Goal: Transaction & Acquisition: Purchase product/service

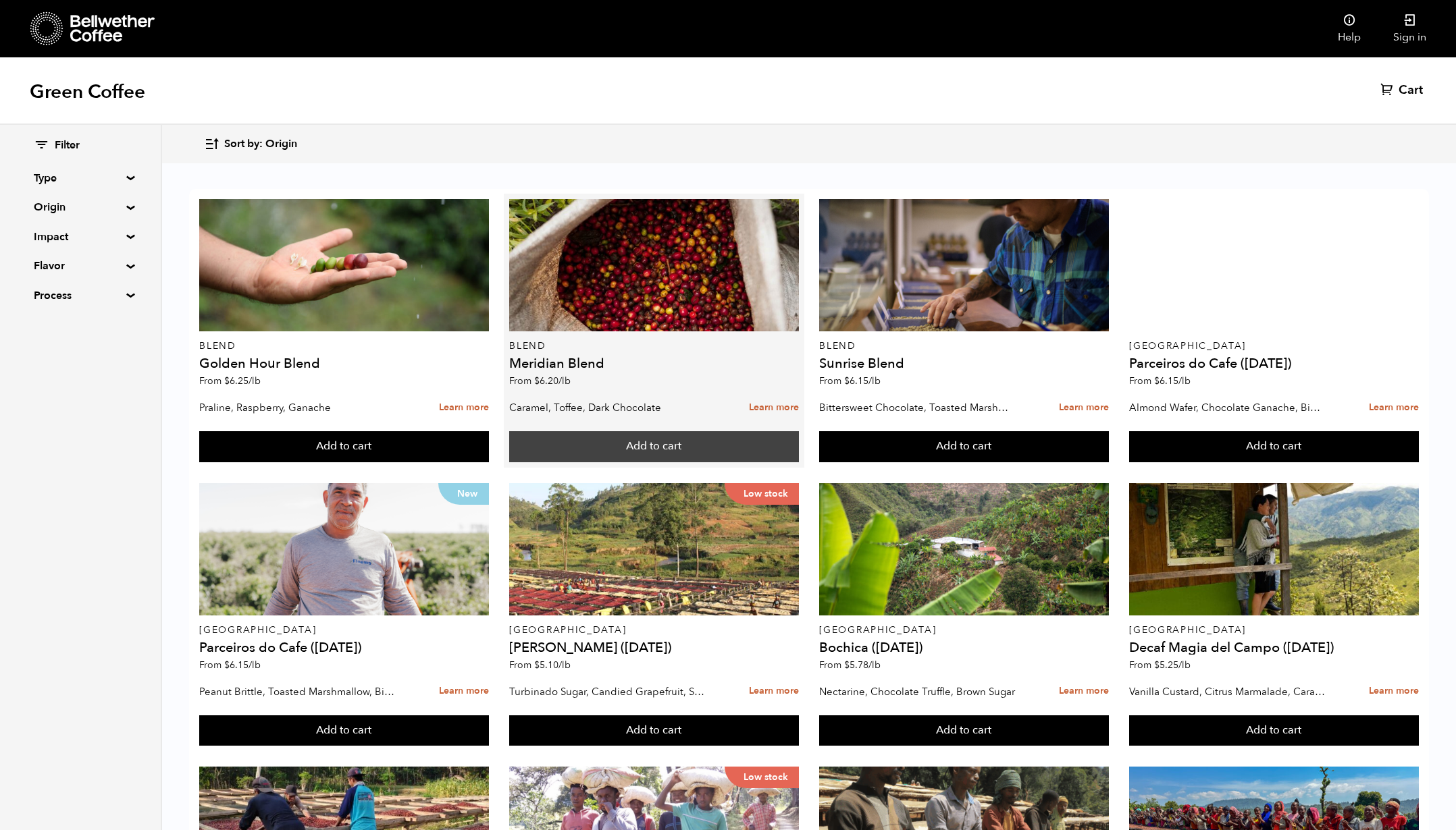
scroll to position [667, 0]
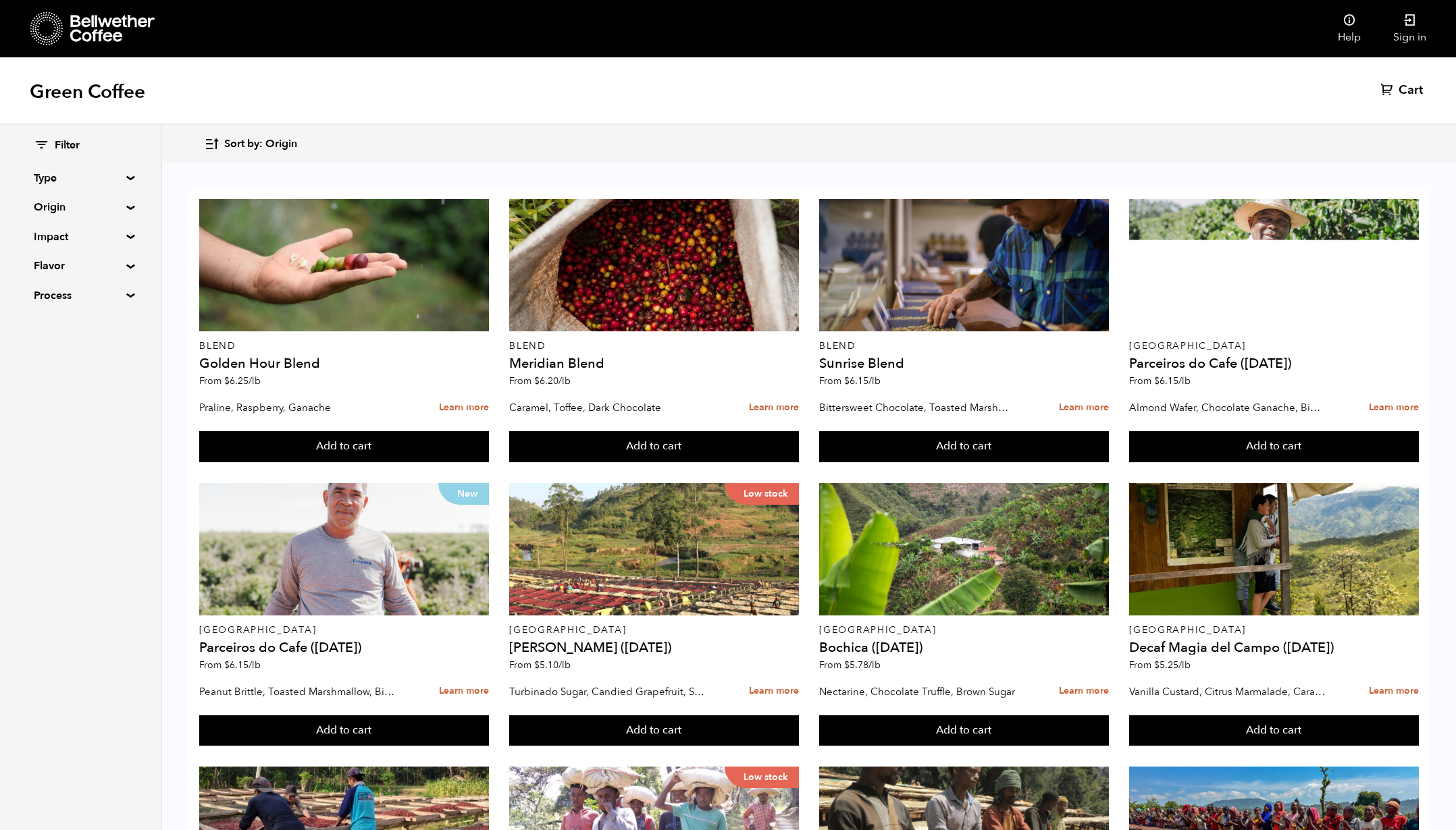
drag, startPoint x: 259, startPoint y: 550, endPoint x: 277, endPoint y: 474, distance: 78.1
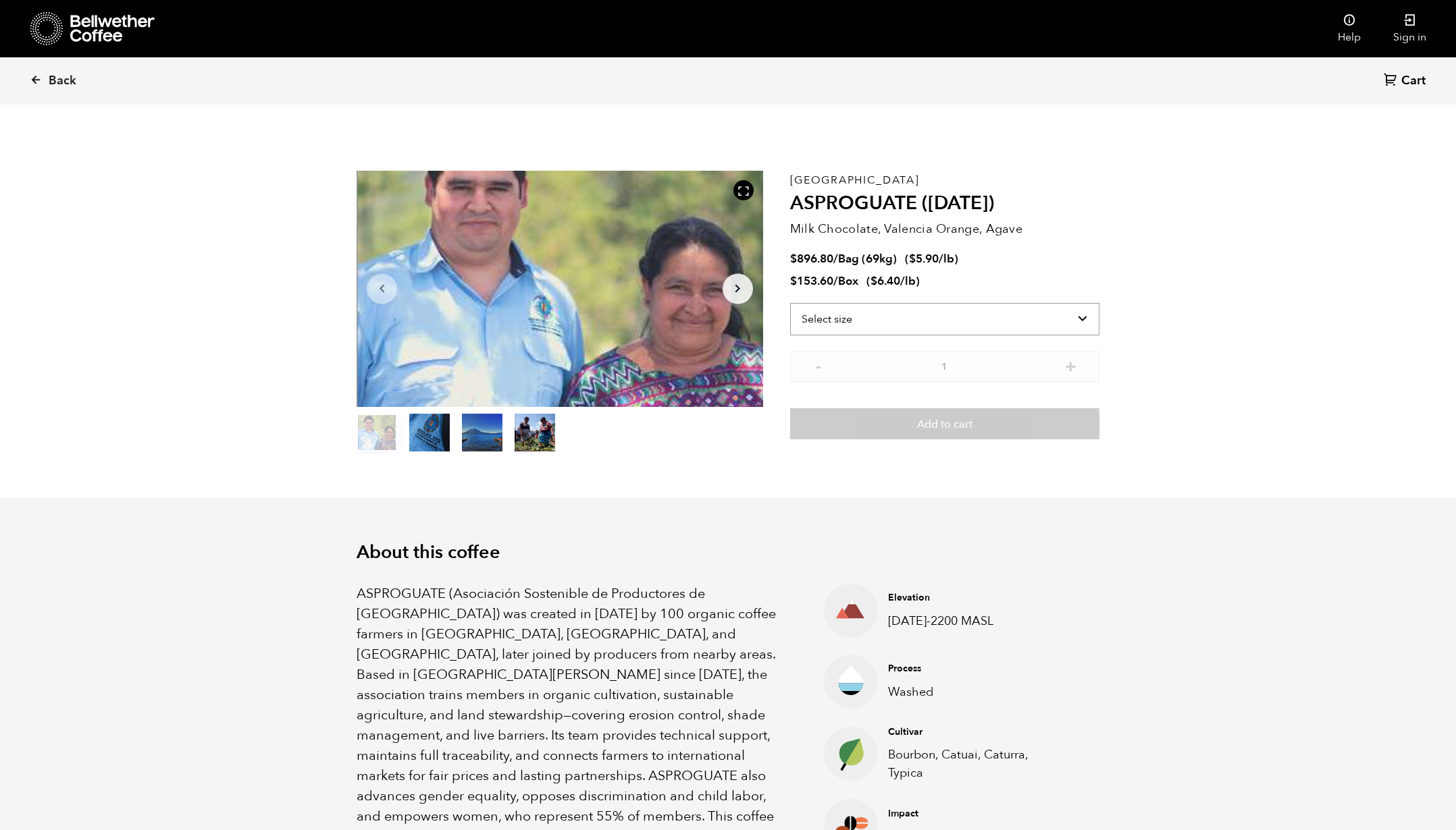
scroll to position [587, 719]
click at [977, 323] on select "Select size Bag (69kg) (152 lbs) Box (24 lbs)" at bounding box center [944, 319] width 309 height 33
select select "bag-2"
click at [790, 303] on select "Select size Bag (69kg) (152 lbs) Box (24 lbs)" at bounding box center [944, 319] width 309 height 33
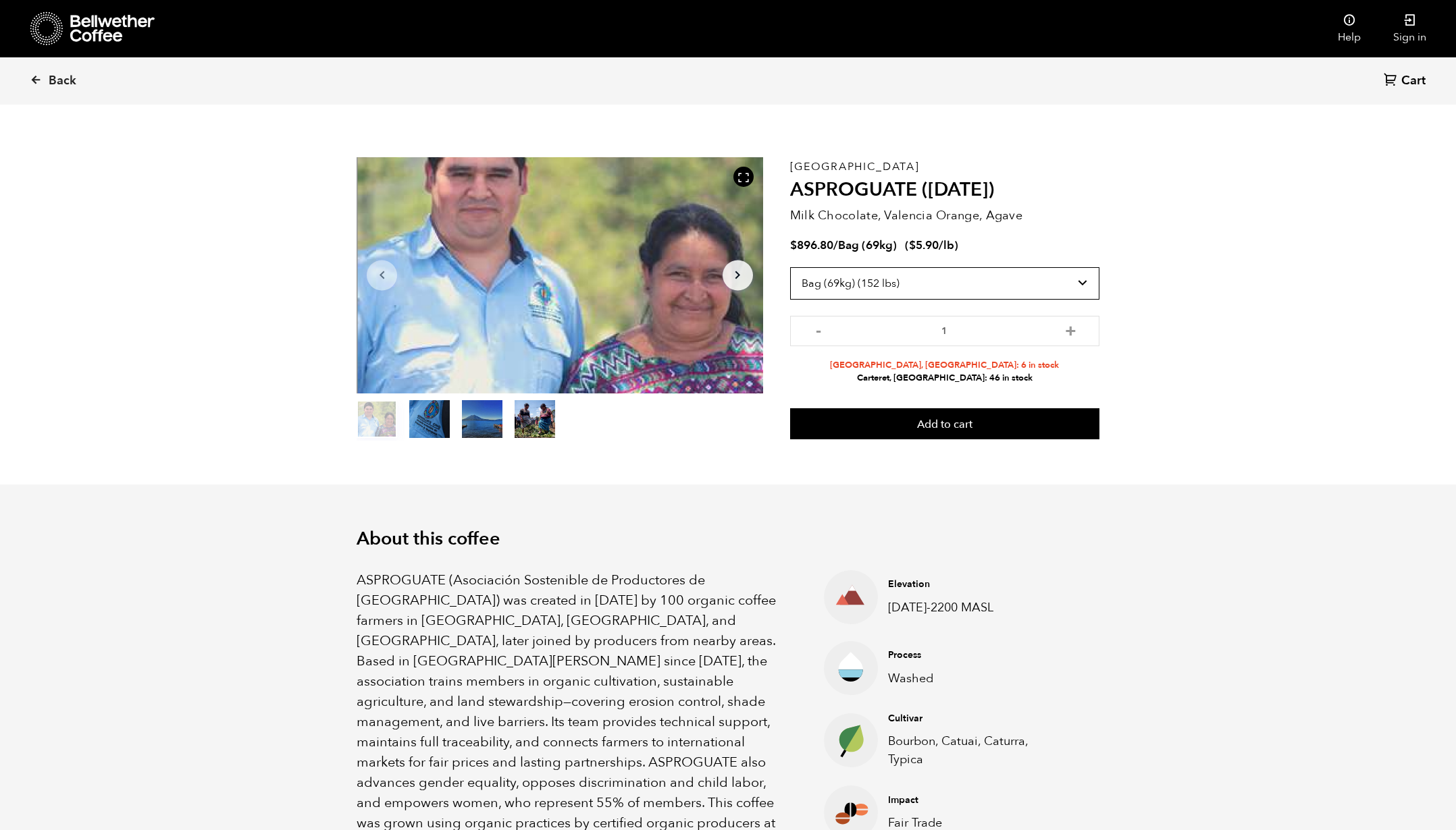
scroll to position [27, 0]
